Goal: Task Accomplishment & Management: Use online tool/utility

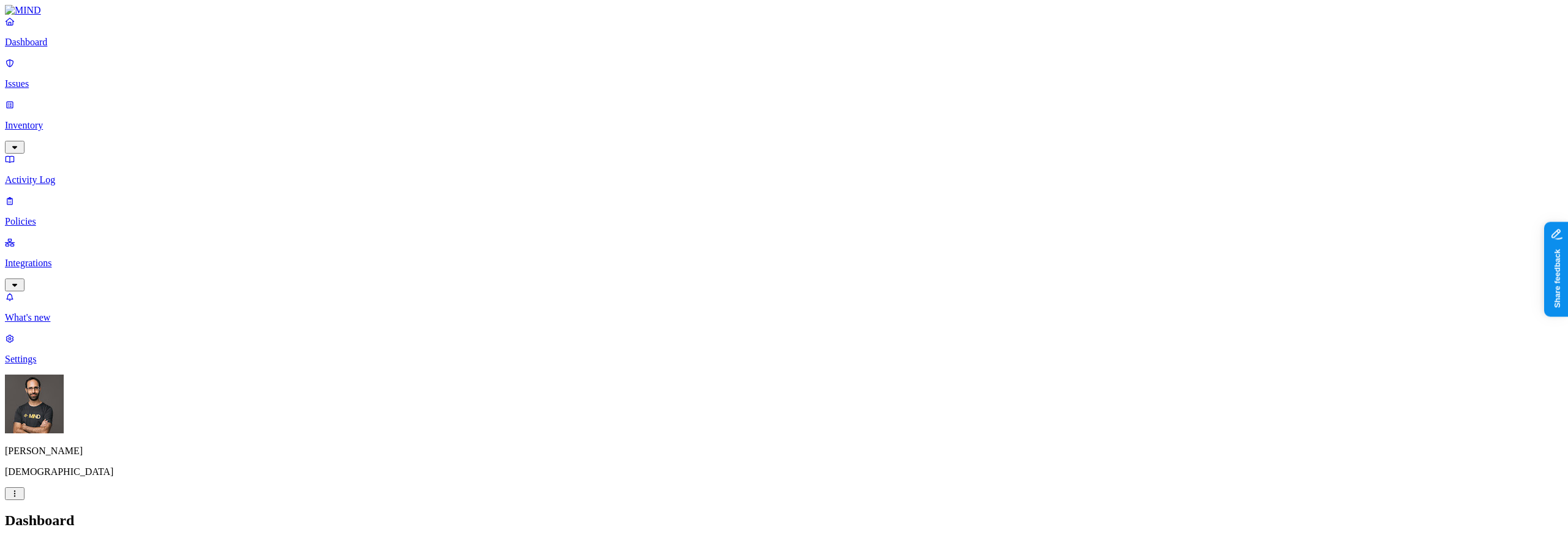
click at [67, 153] on div "Dashboard Issues Inventory Activity Log Policies Integrations" at bounding box center [784, 153] width 1559 height 275
click at [66, 237] on link "Integrations" at bounding box center [784, 263] width 1559 height 53
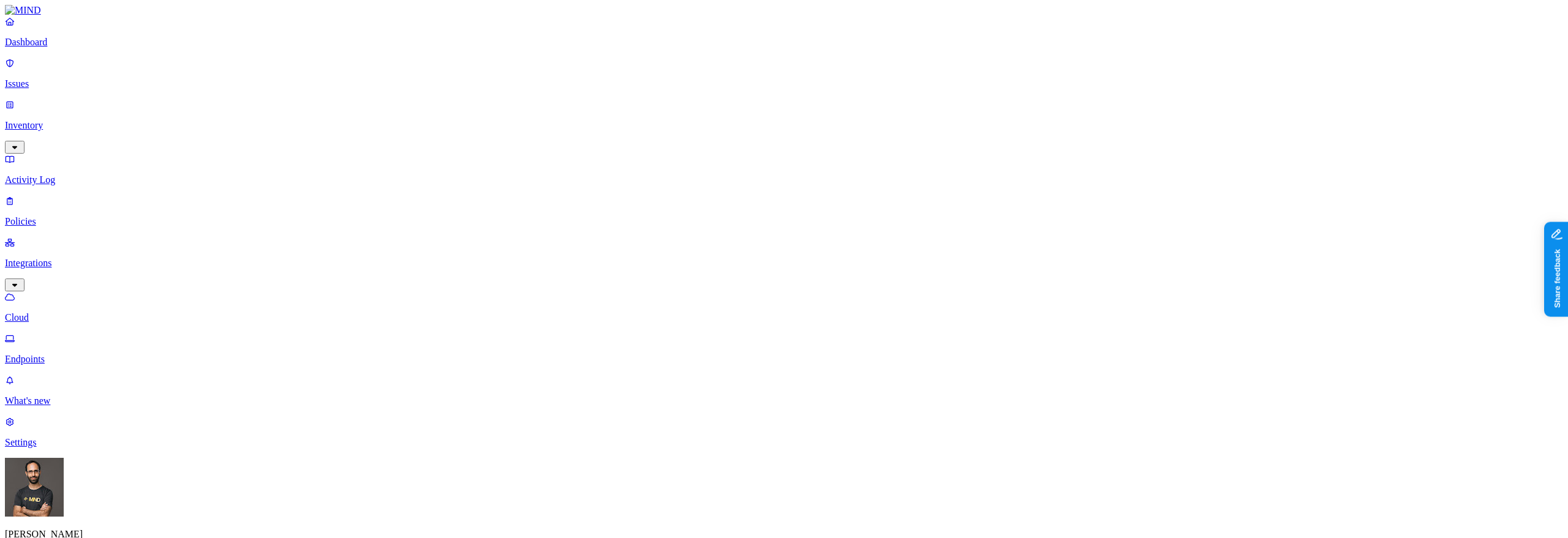
click at [63, 333] on link "Endpoints" at bounding box center [784, 349] width 1559 height 32
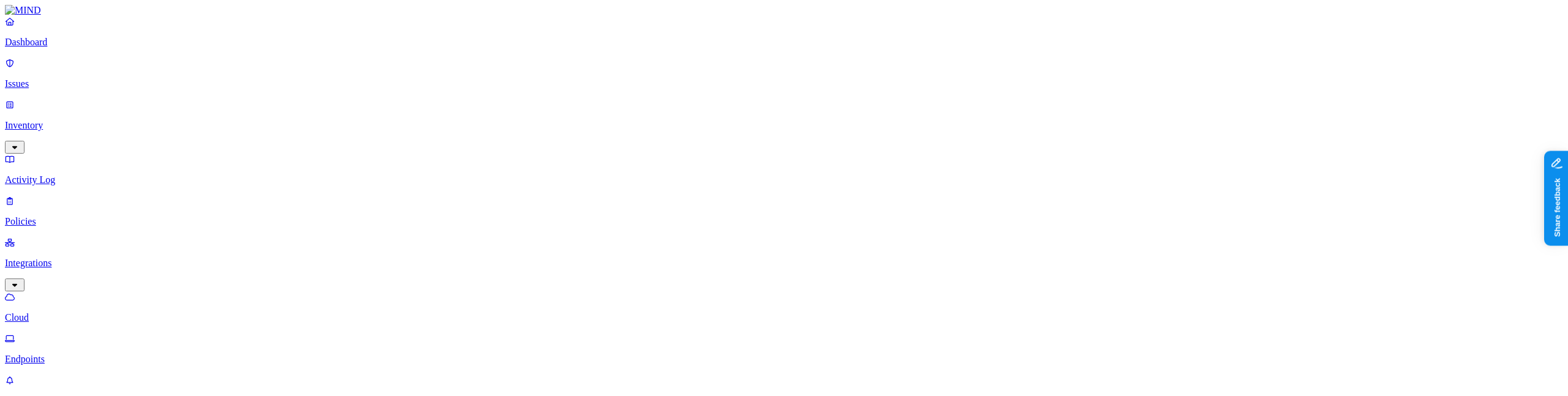
click at [309, 354] on div "Dashboard Issues Inventory Activity Log Policies Integrations Cloud Endpoints W…" at bounding box center [784, 344] width 1559 height 679
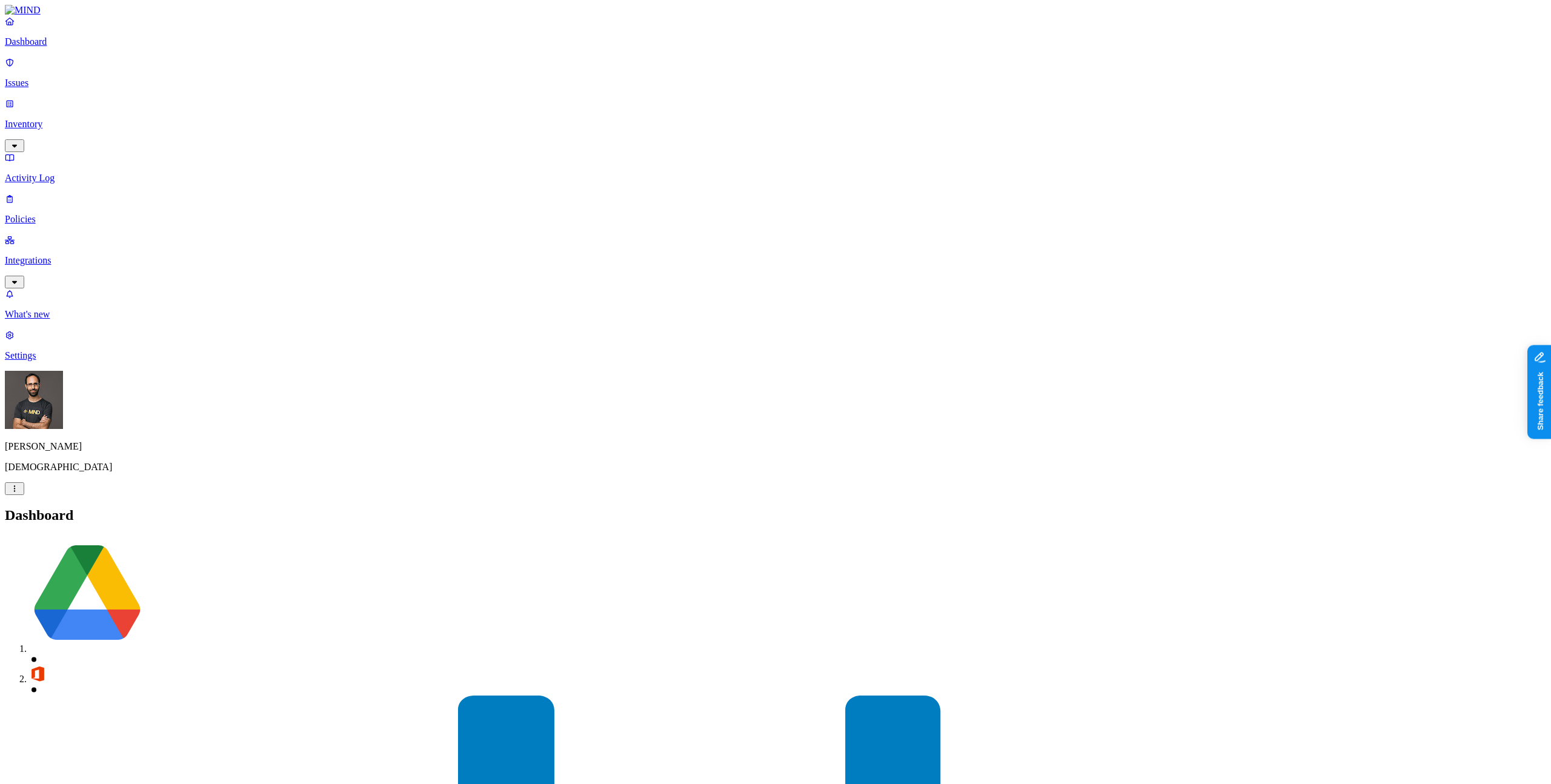
click at [32, 255] on p "Integrations" at bounding box center [776, 260] width 1542 height 11
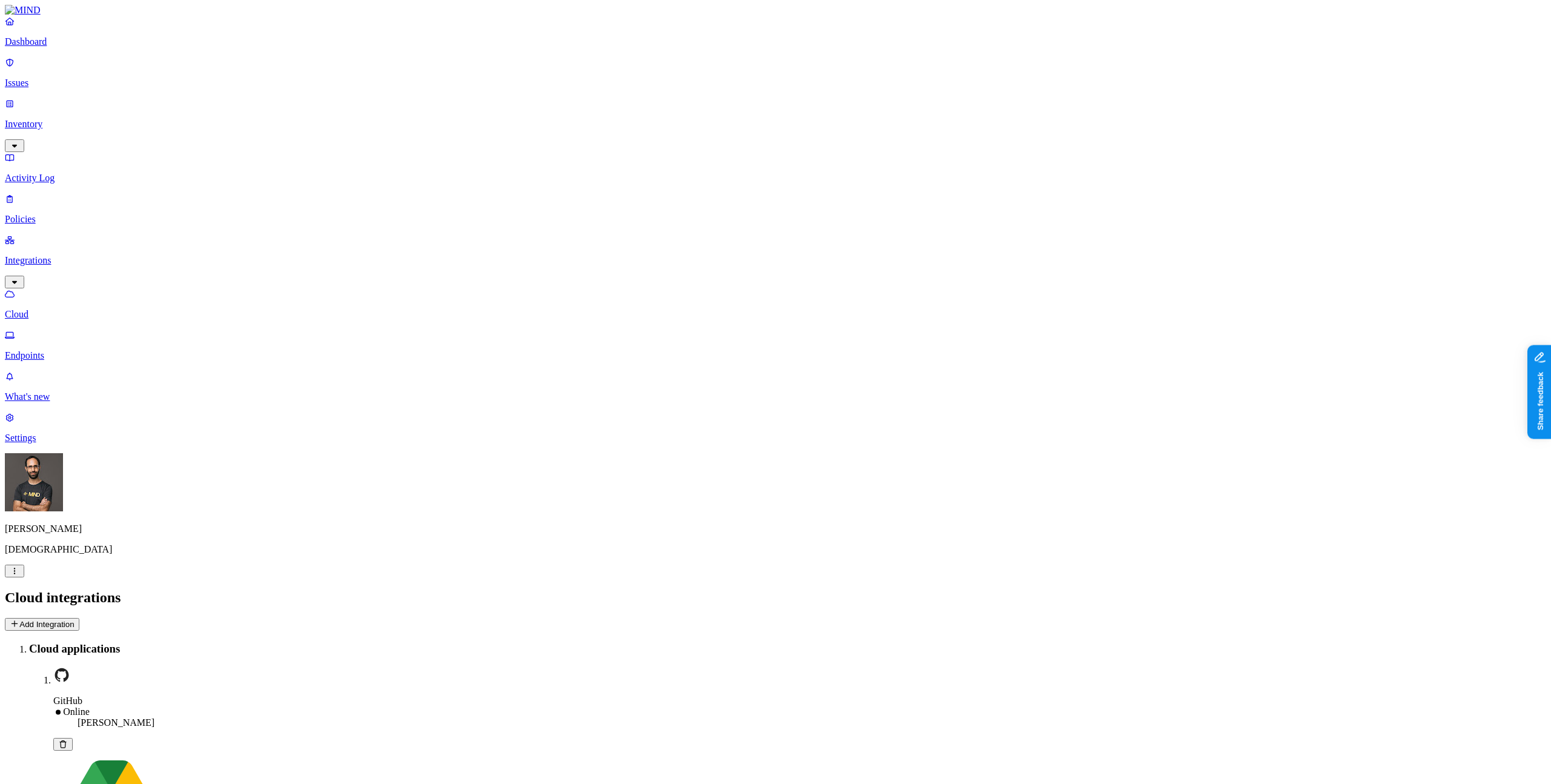
click at [405, 642] on h3 "Cloud applications" at bounding box center [787, 649] width 1517 height 13
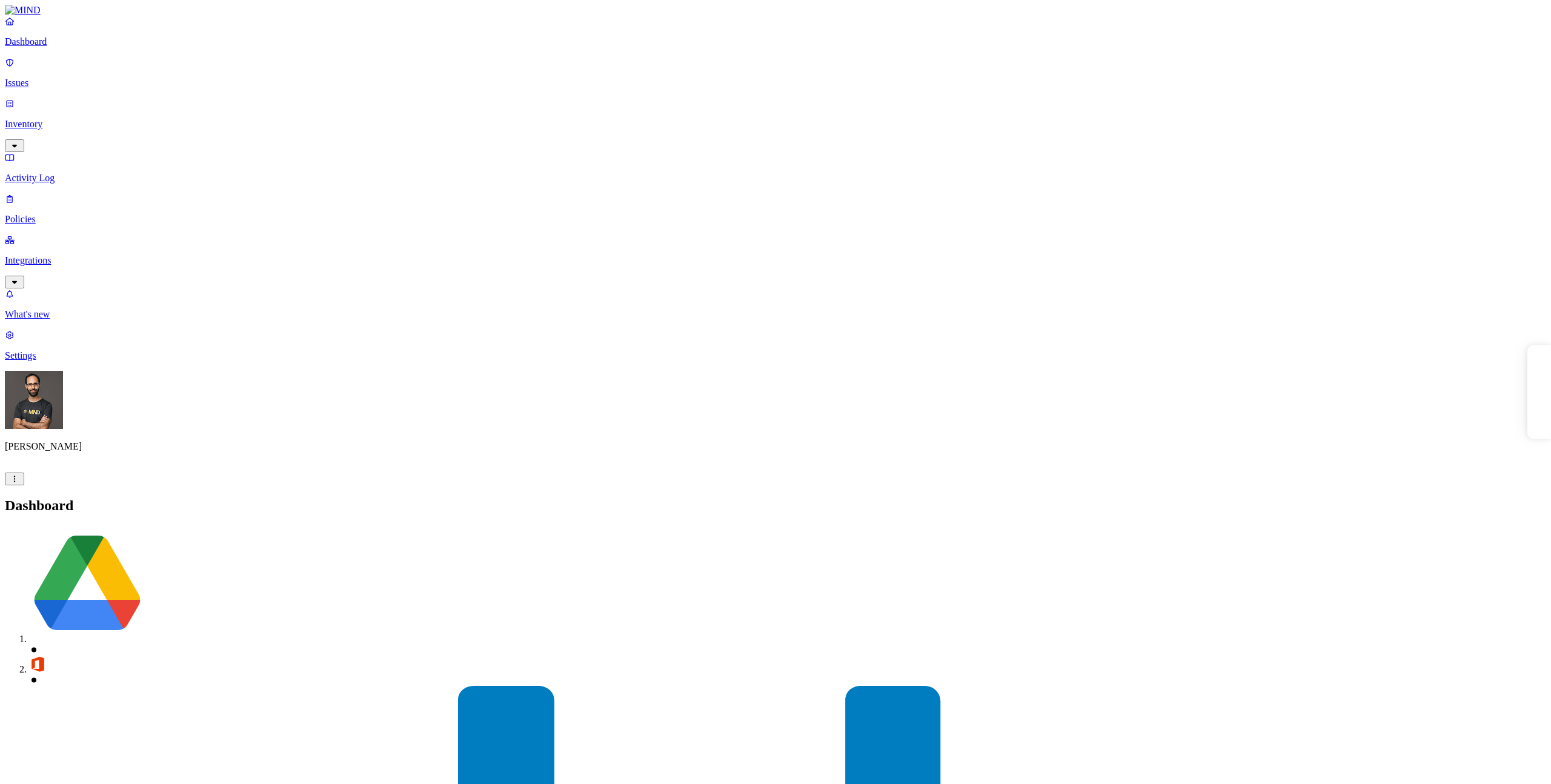
click at [66, 255] on p "Integrations" at bounding box center [776, 260] width 1542 height 11
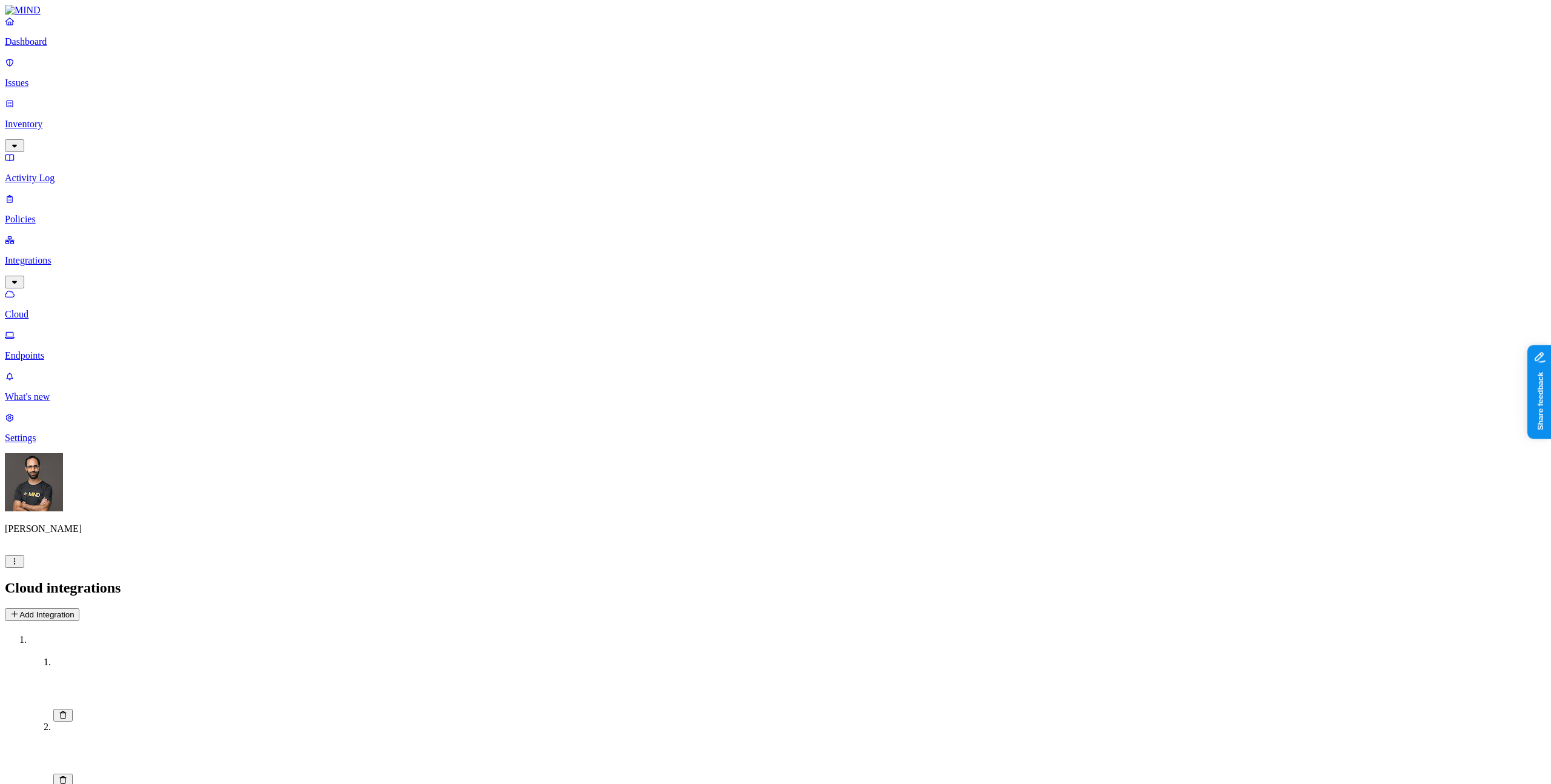
click at [80, 608] on button "Add Integration" at bounding box center [42, 615] width 74 height 13
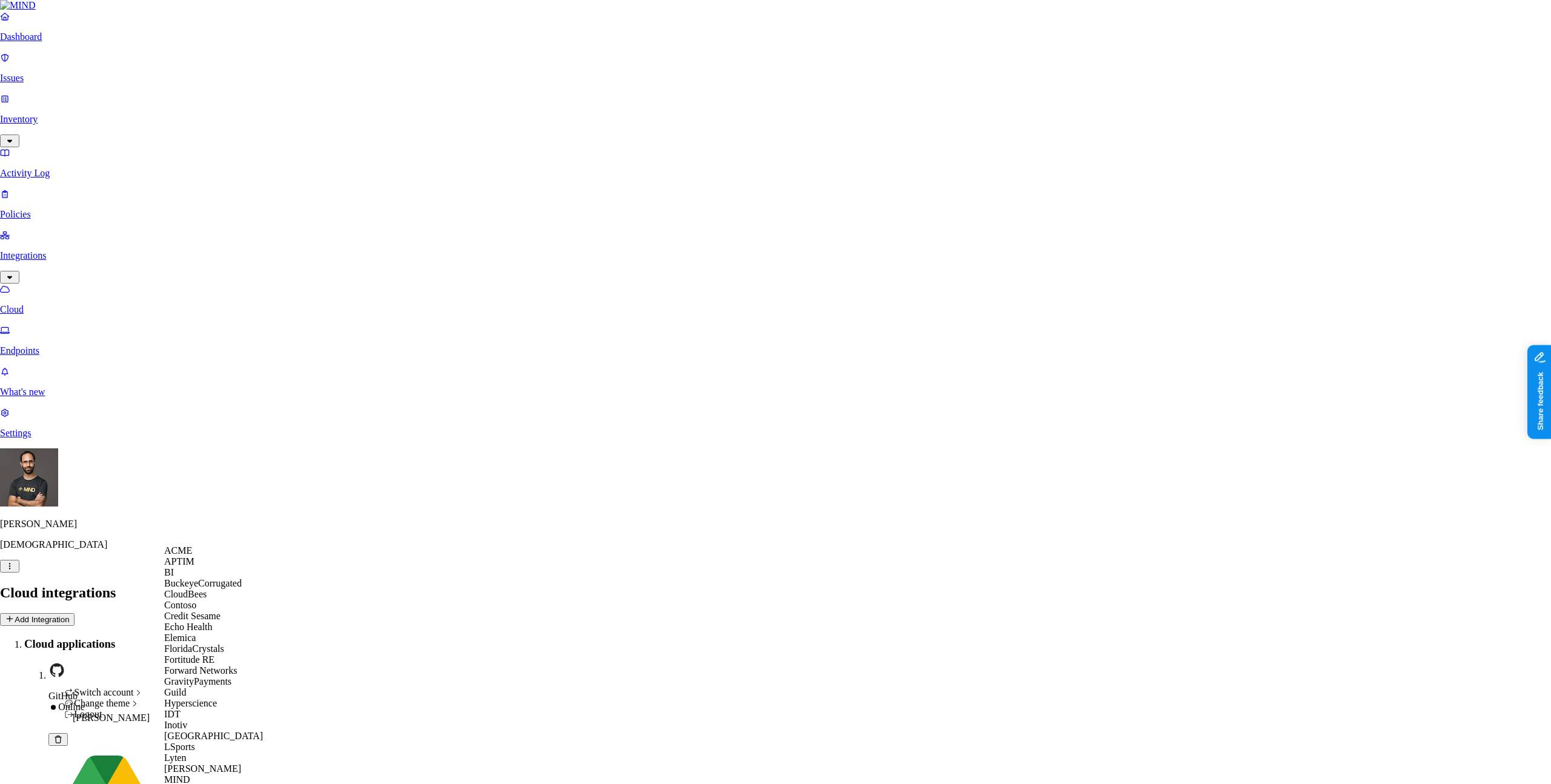
scroll to position [16, 0]
